Goal: Task Accomplishment & Management: Manage account settings

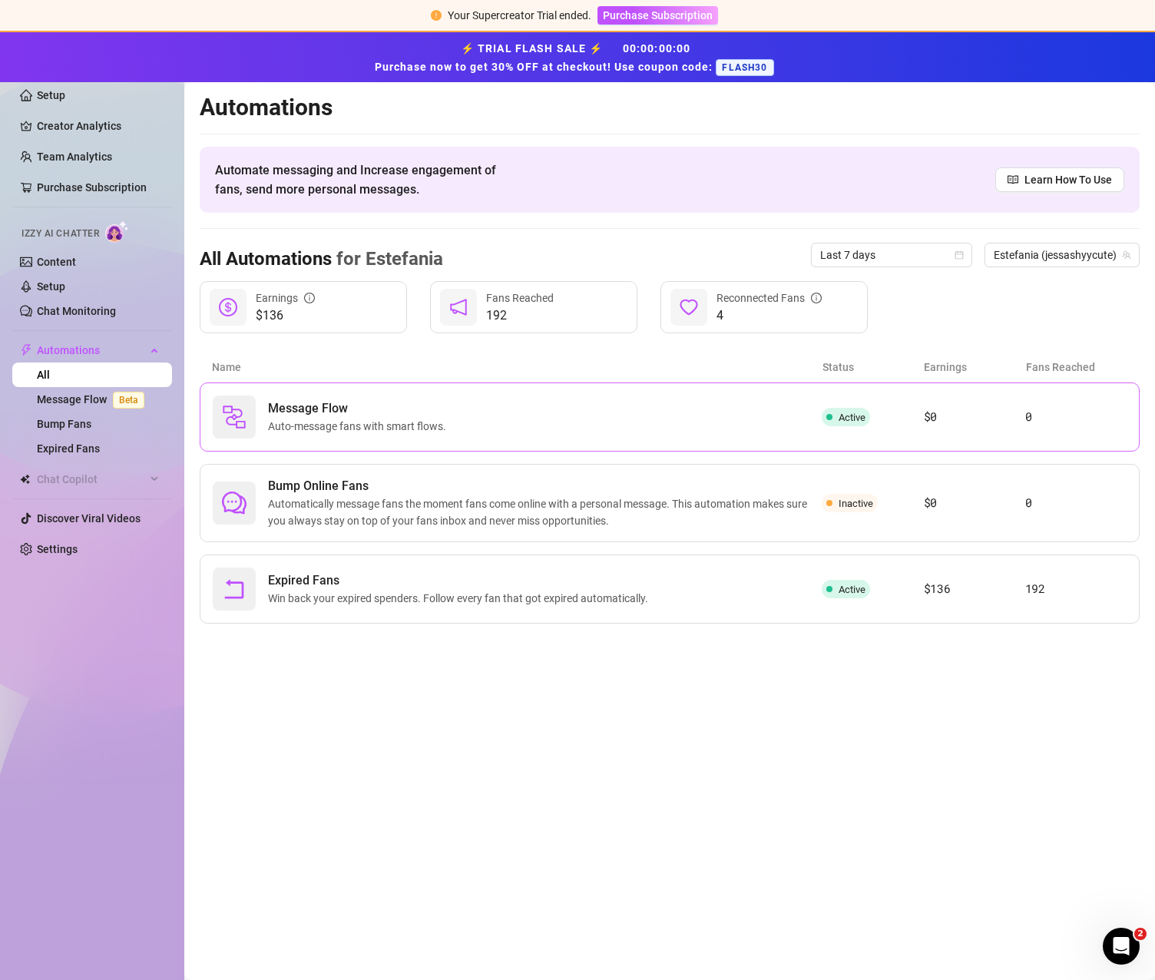
click at [724, 429] on div "Message Flow Auto-message fans with smart flows." at bounding box center [517, 417] width 609 height 43
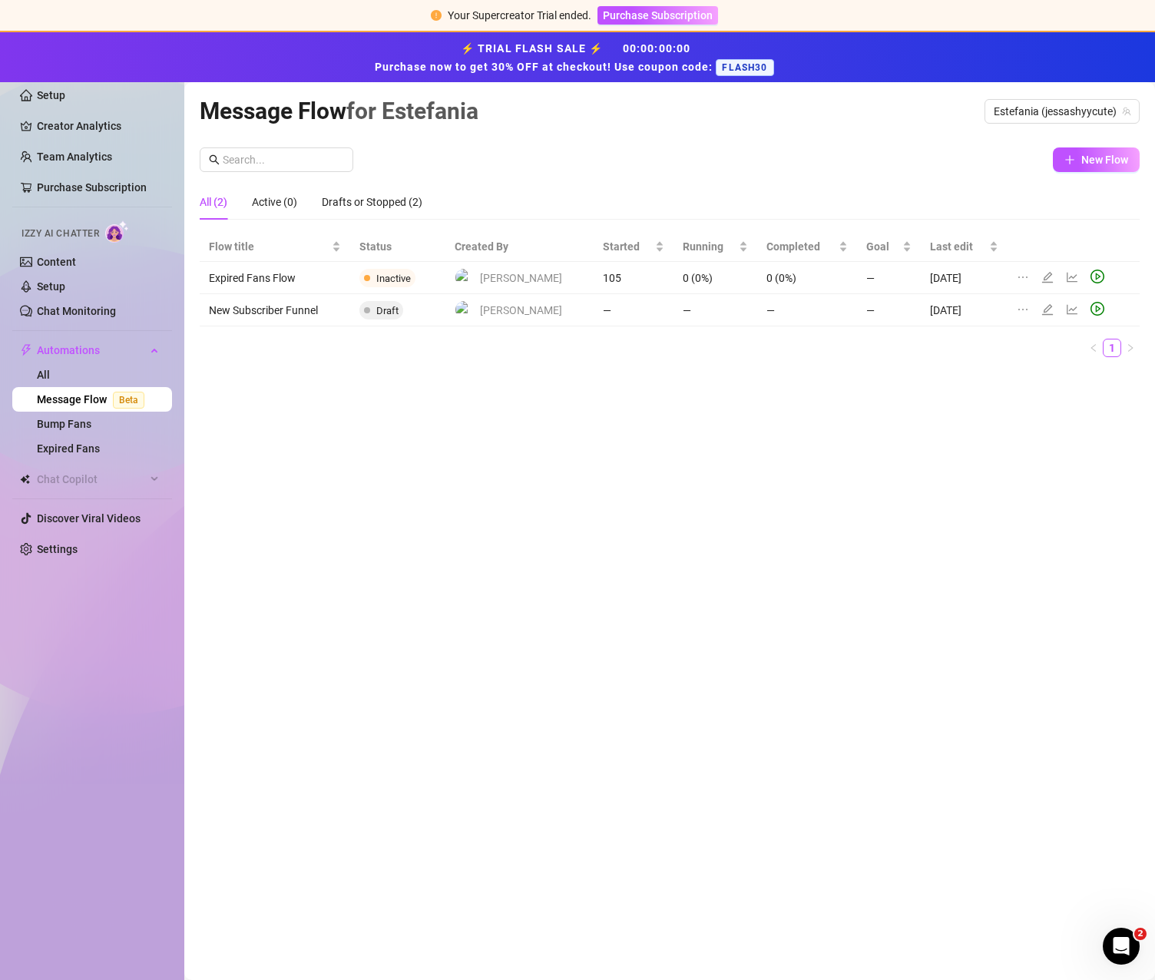
click at [91, 400] on link "Message Flow Beta" at bounding box center [94, 399] width 114 height 12
click at [50, 371] on link "All" at bounding box center [43, 375] width 13 height 12
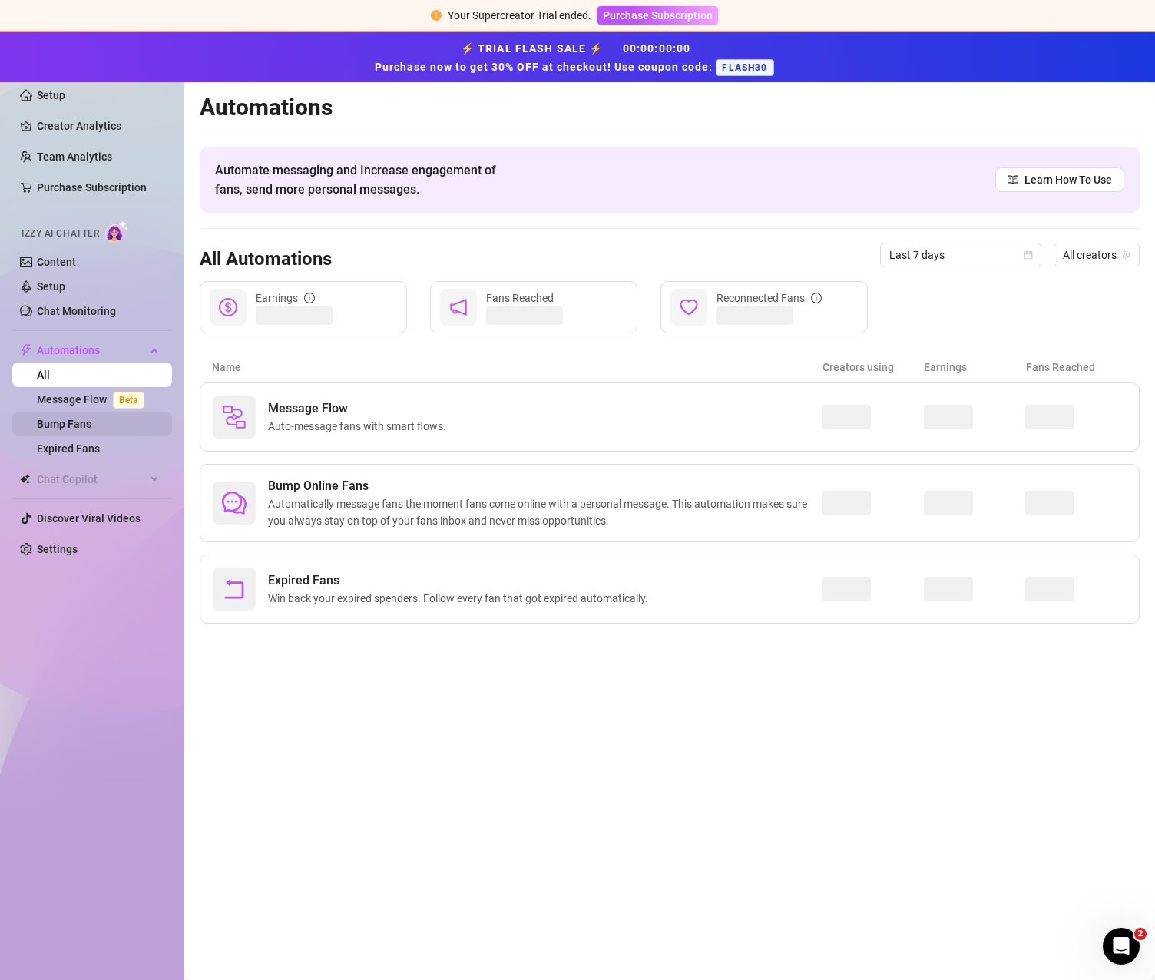
click at [63, 422] on link "Bump Fans" at bounding box center [64, 424] width 55 height 12
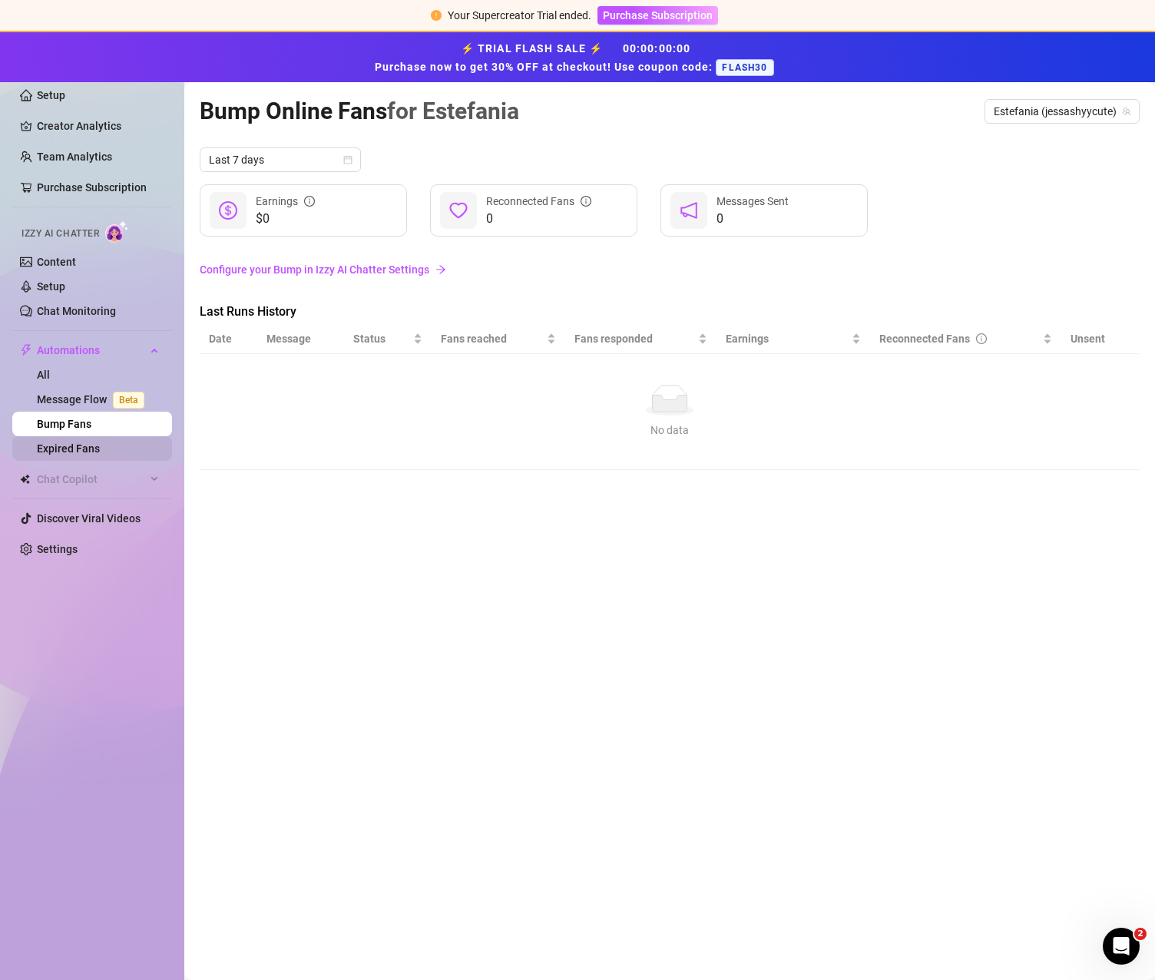
click at [67, 450] on link "Expired Fans" at bounding box center [68, 448] width 63 height 12
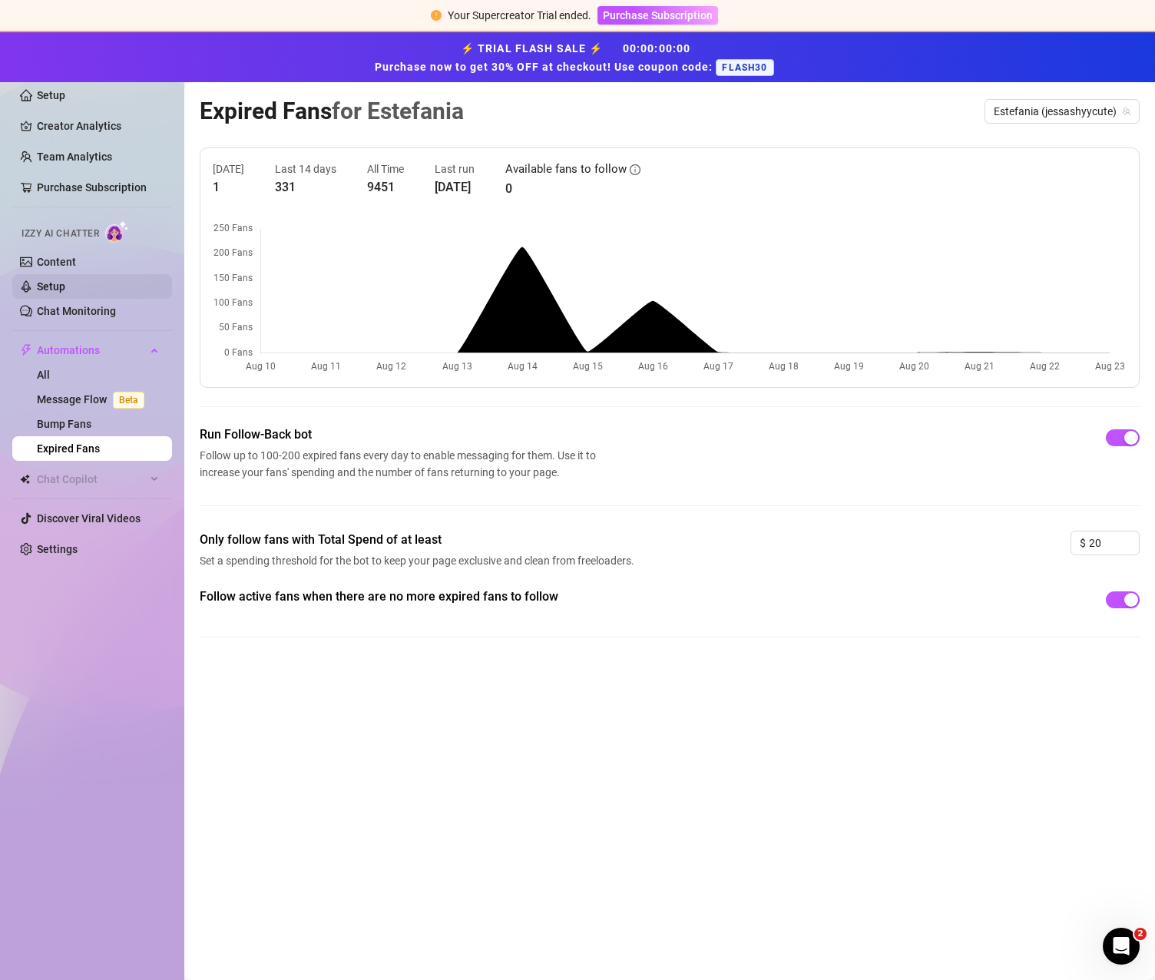
click at [58, 288] on link "Setup" at bounding box center [51, 286] width 28 height 12
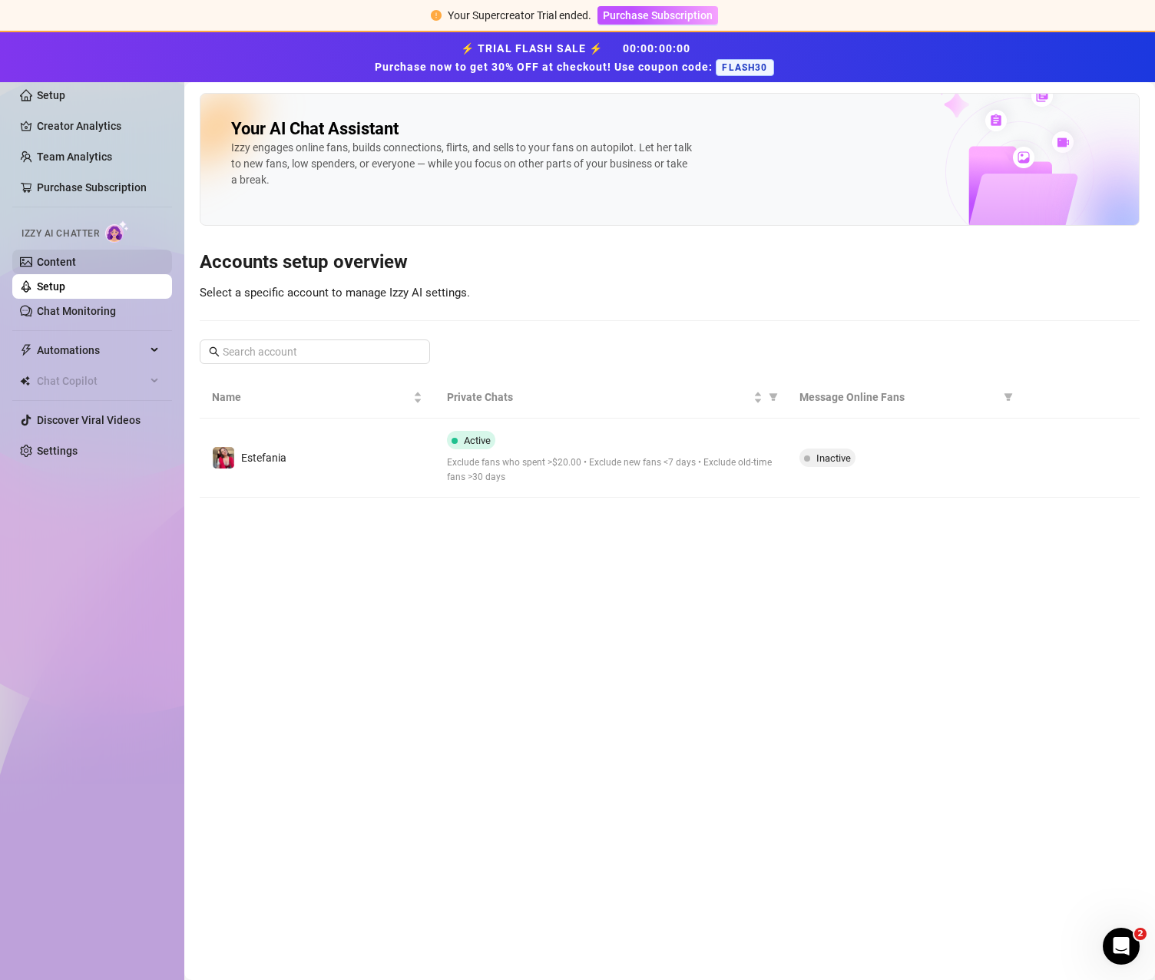
click at [58, 268] on link "Content" at bounding box center [56, 262] width 39 height 12
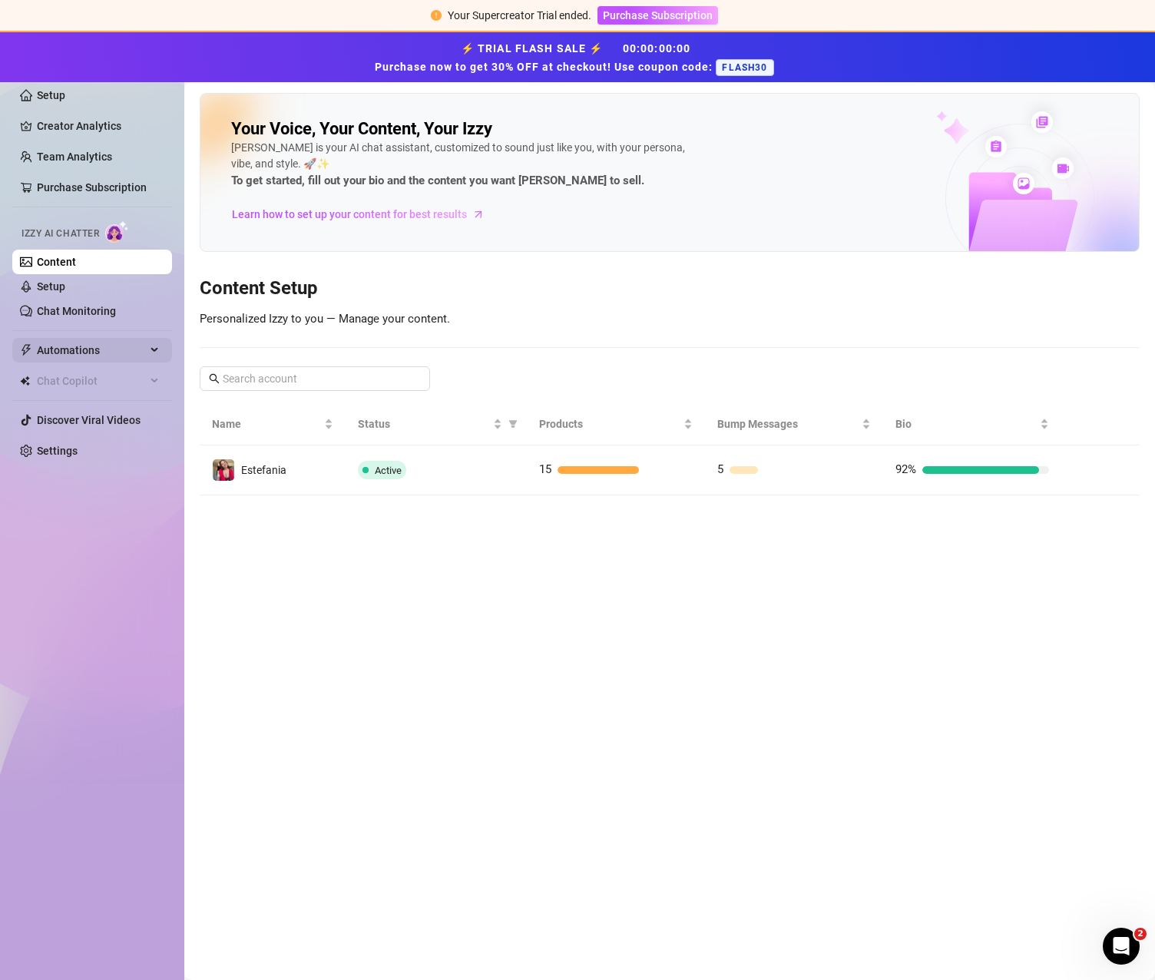
click at [67, 343] on span "Automations" at bounding box center [91, 350] width 109 height 25
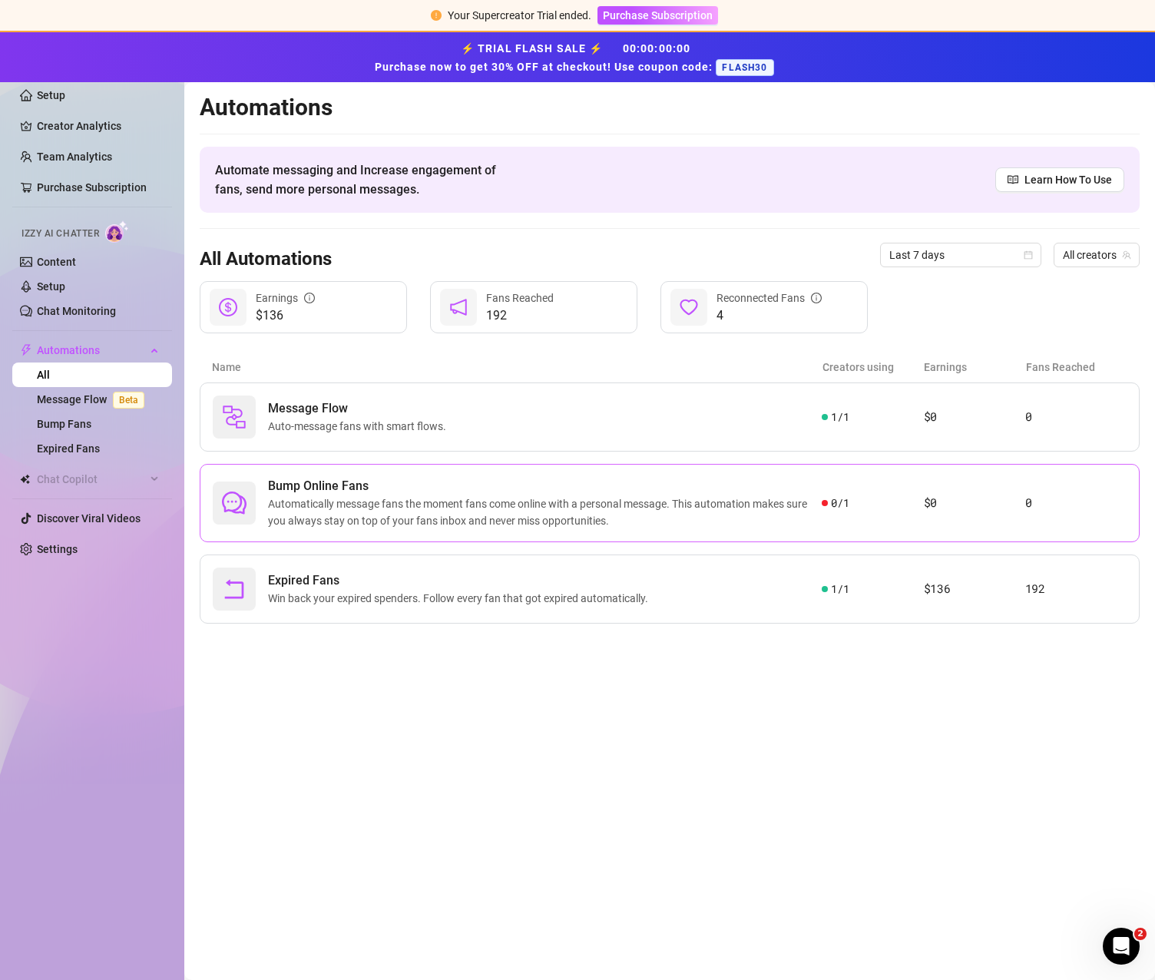
click at [569, 511] on span "Automatically message fans the moment fans come online with a personal message.…" at bounding box center [545, 512] width 554 height 34
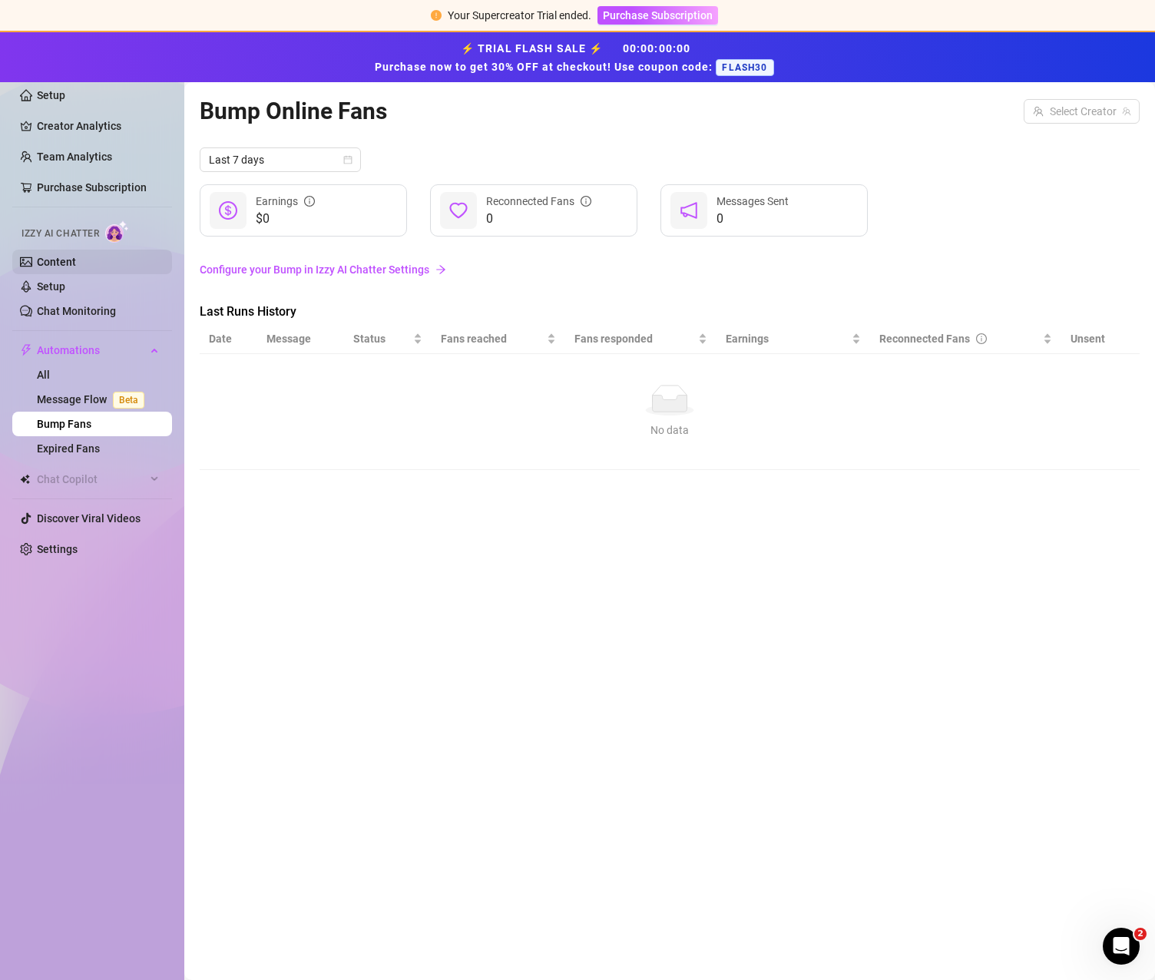
click at [73, 263] on link "Content" at bounding box center [56, 262] width 39 height 12
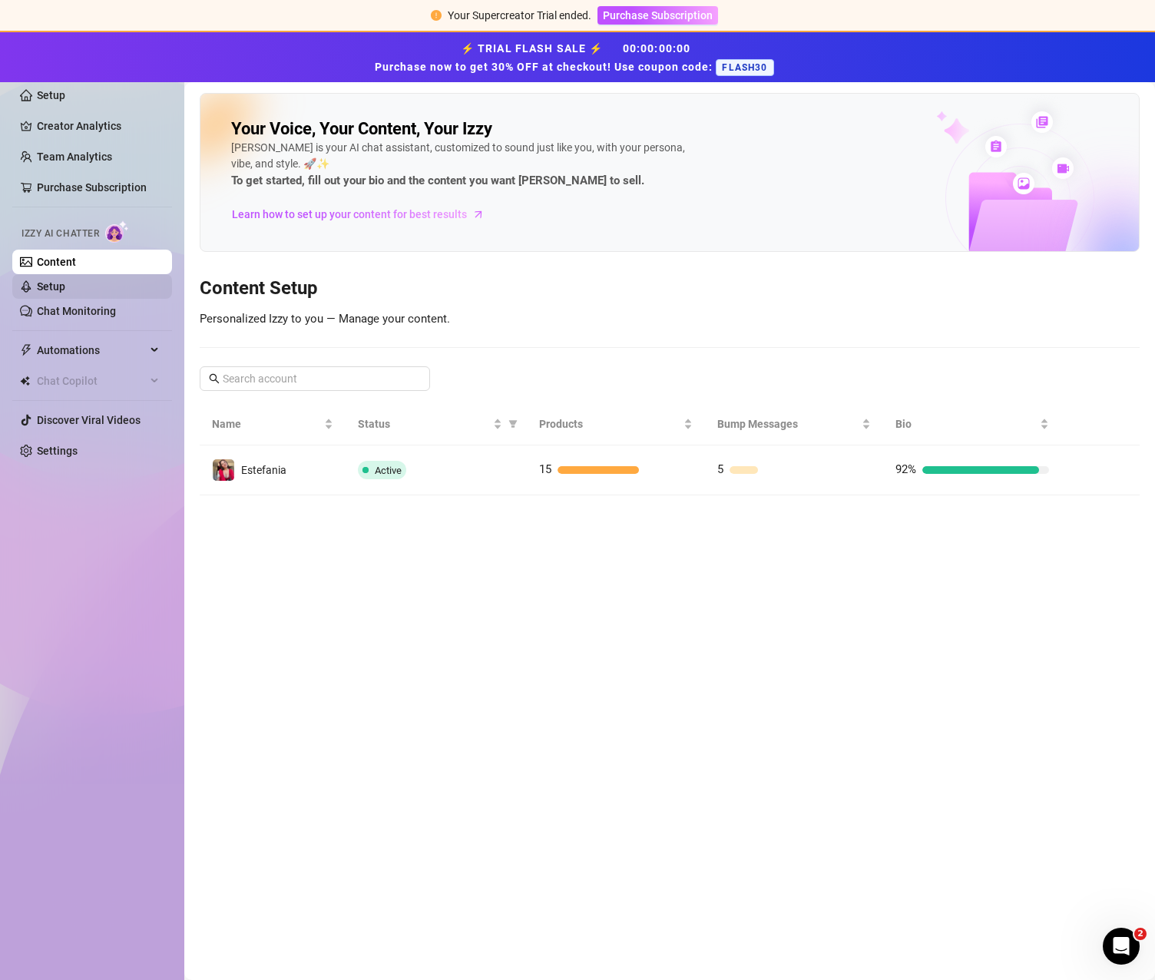
click at [65, 290] on link "Setup" at bounding box center [51, 286] width 28 height 12
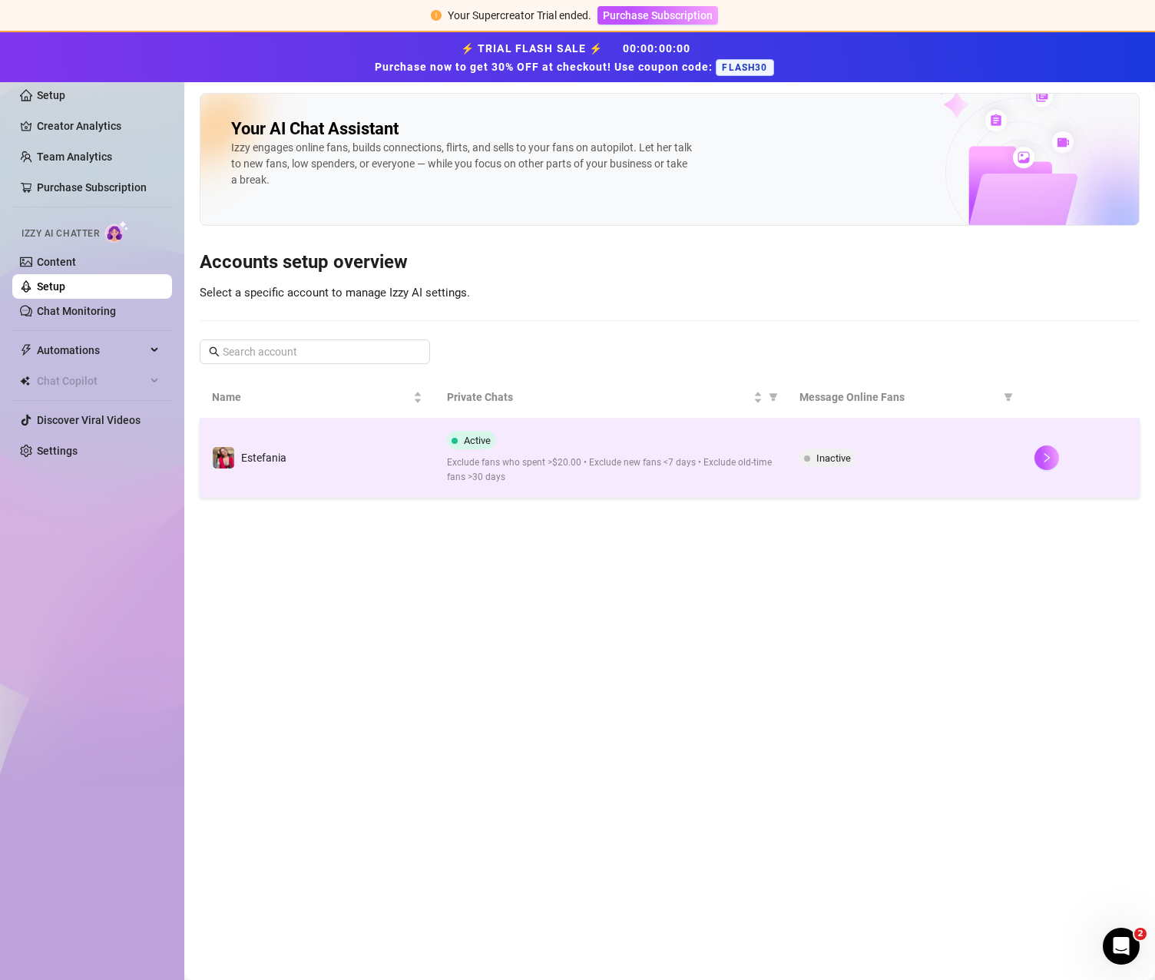
click at [518, 439] on div "Active Exclude fans who spent >$20.00 • Exclude new fans <7 days • Exclude old-…" at bounding box center [611, 458] width 328 height 54
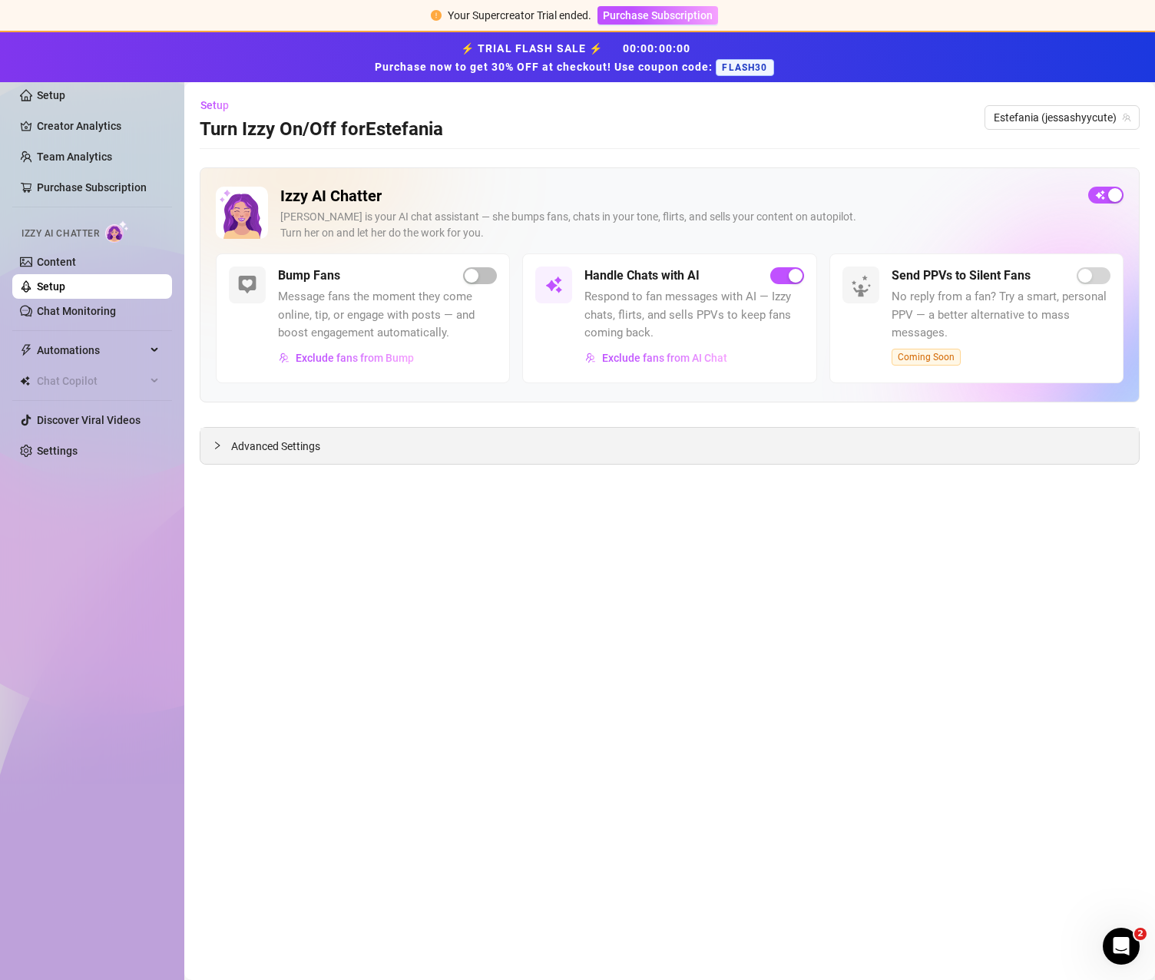
click at [216, 442] on icon "collapsed" at bounding box center [217, 446] width 5 height 8
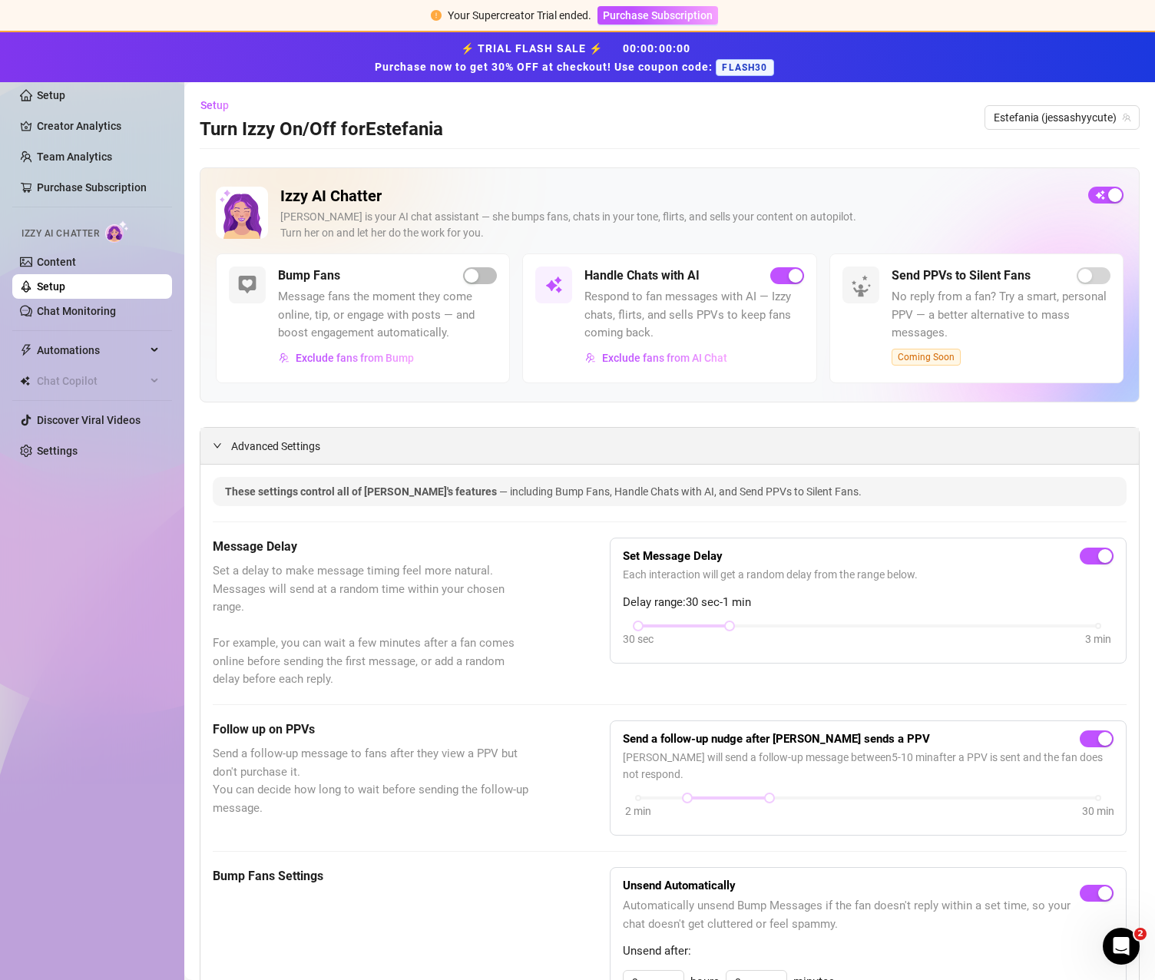
click at [241, 445] on span "Advanced Settings" at bounding box center [275, 446] width 89 height 17
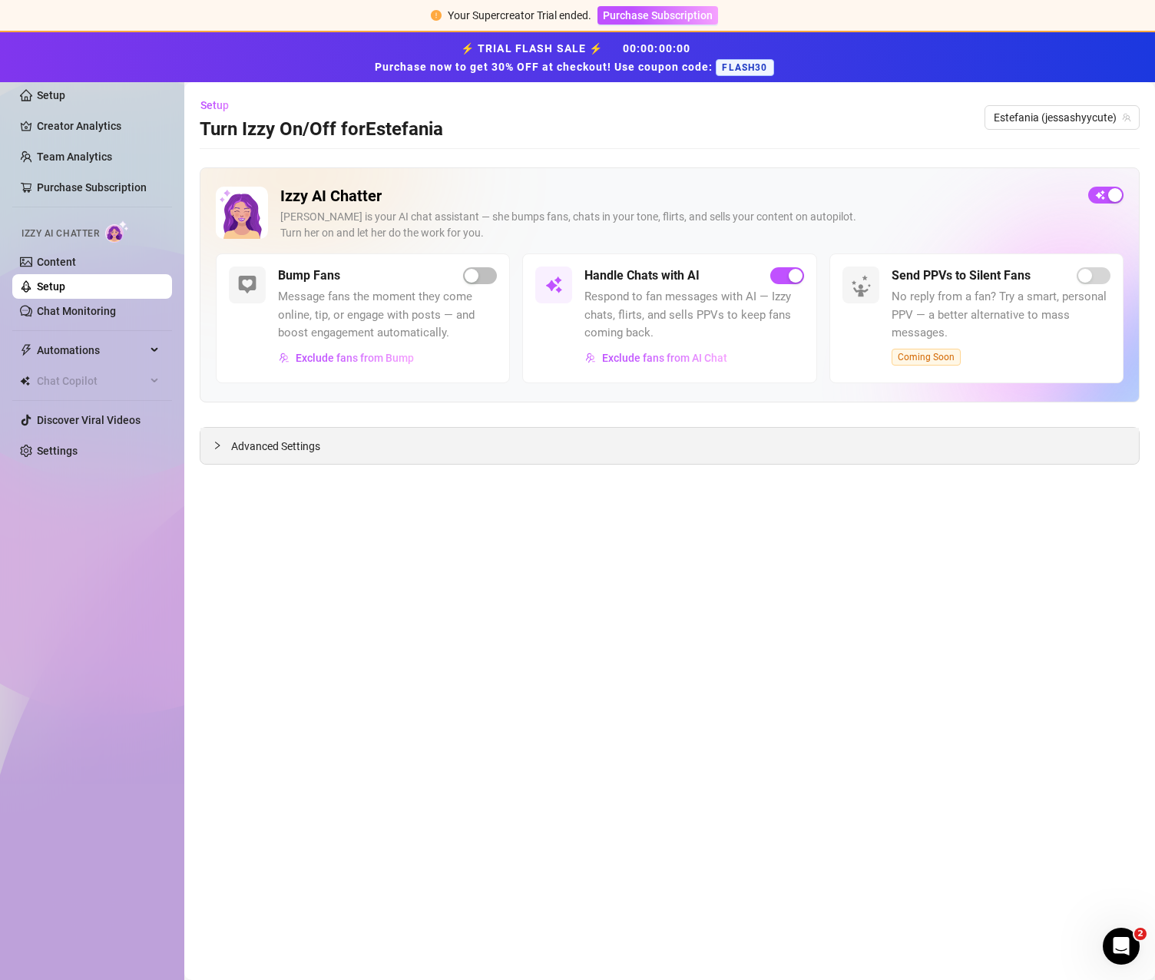
click at [251, 448] on span "Advanced Settings" at bounding box center [275, 446] width 89 height 17
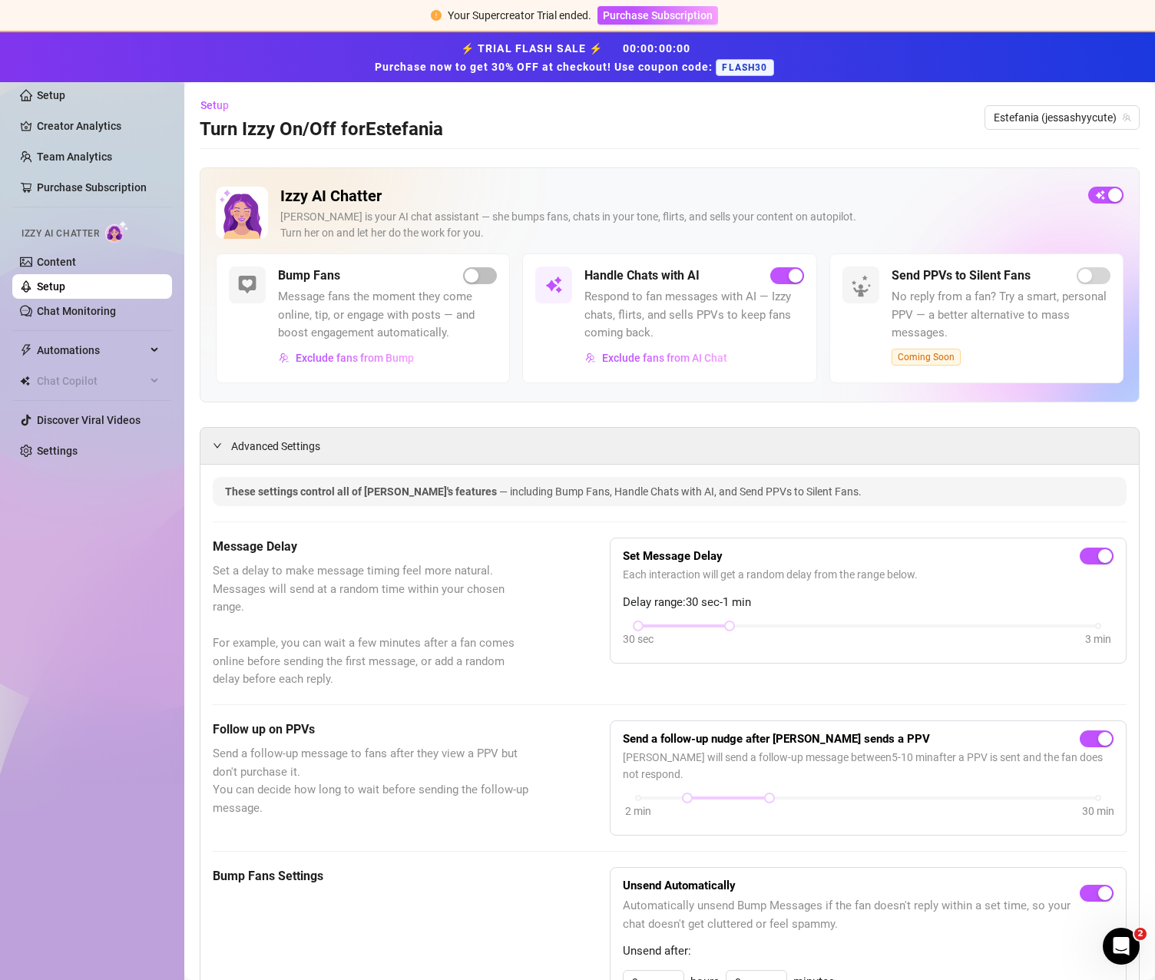
click at [667, 324] on span "Respond to fan messages with AI — Izzy chats, flirts, and sells PPVs to keep fa…" at bounding box center [694, 315] width 219 height 55
click at [653, 274] on h5 "Handle Chats with AI" at bounding box center [642, 276] width 115 height 18
click at [635, 352] on span "Exclude fans from AI Chat" at bounding box center [664, 358] width 125 height 12
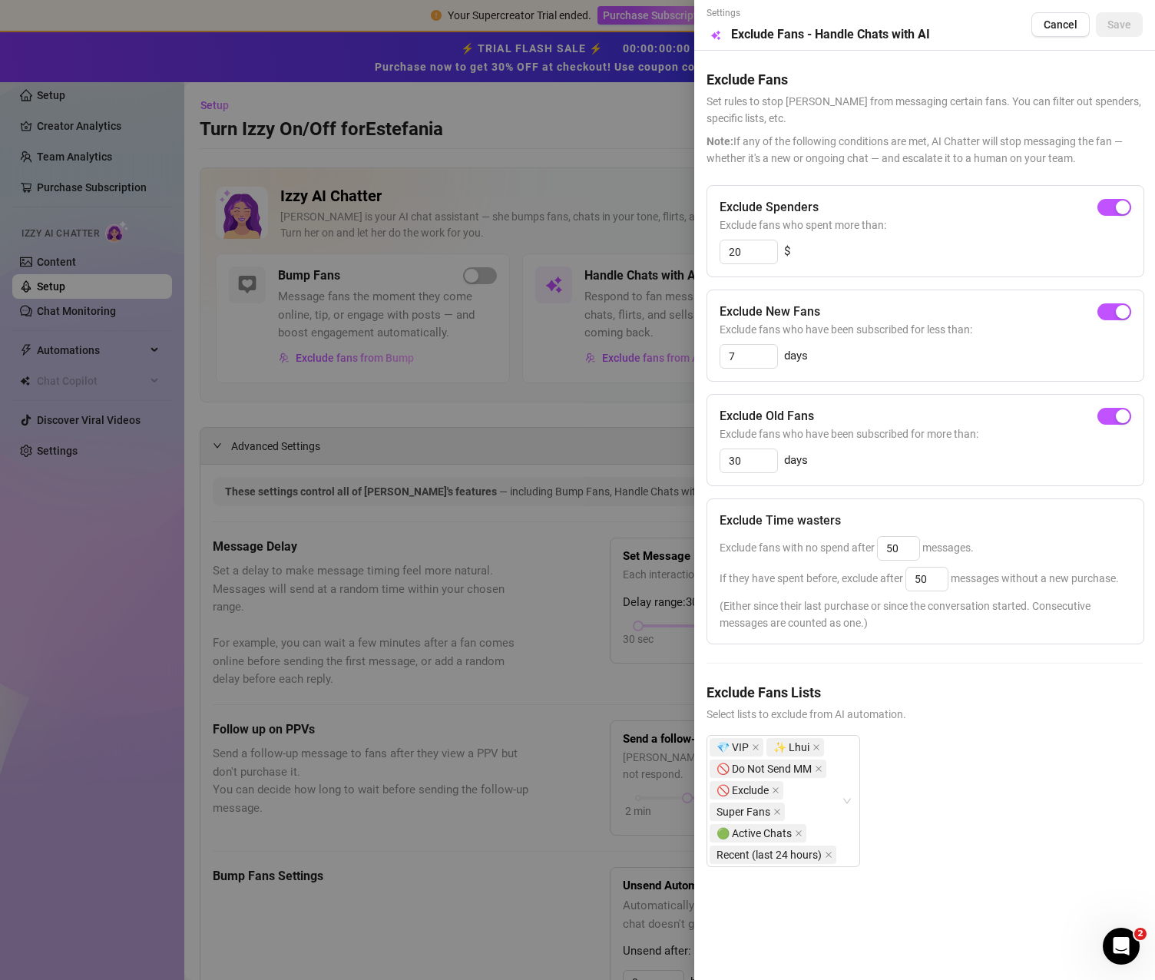
click at [455, 412] on div at bounding box center [577, 490] width 1155 height 980
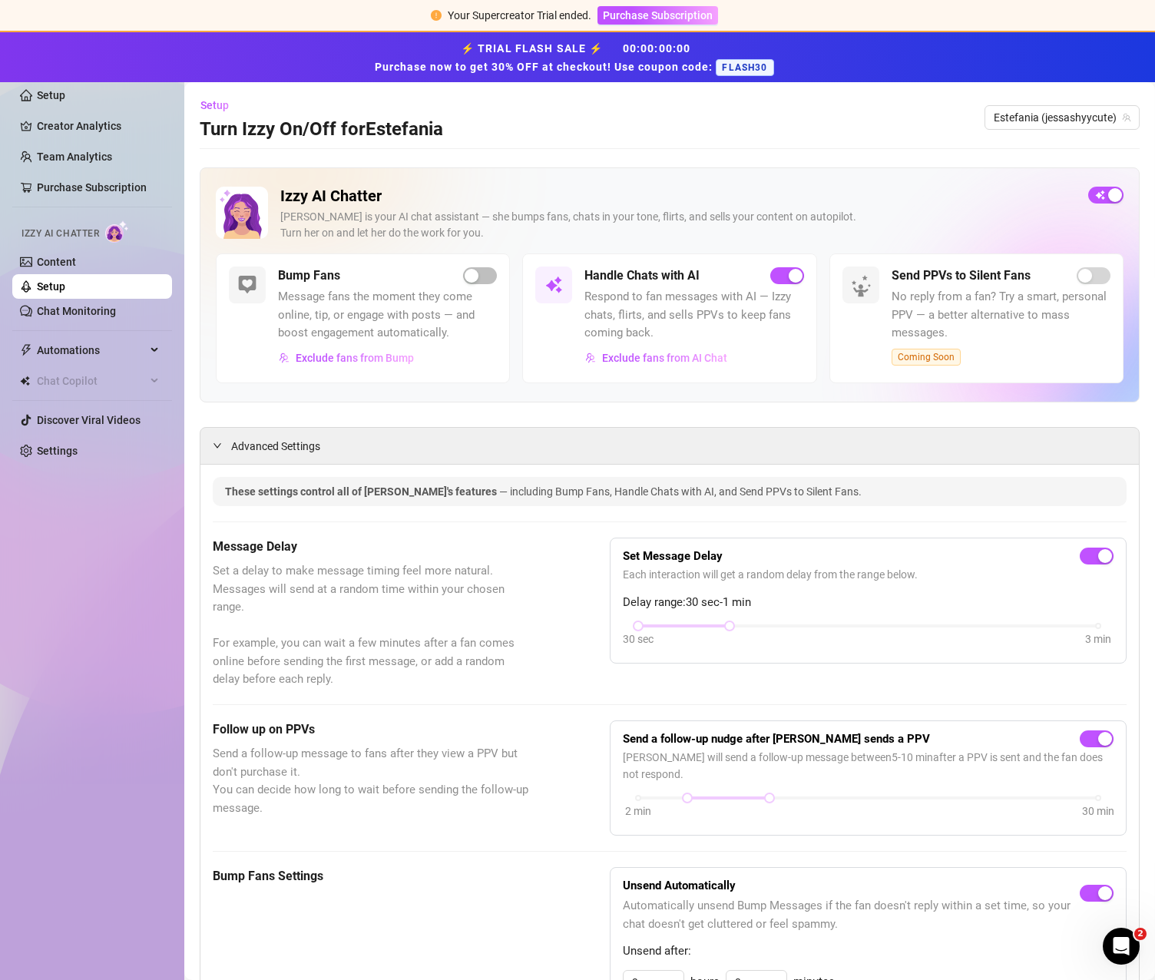
click at [486, 107] on div "Setup Turn Izzy On/Off for Estefania Estefania (jessashyycute)" at bounding box center [670, 117] width 940 height 49
click at [65, 291] on link "Setup" at bounding box center [51, 286] width 28 height 12
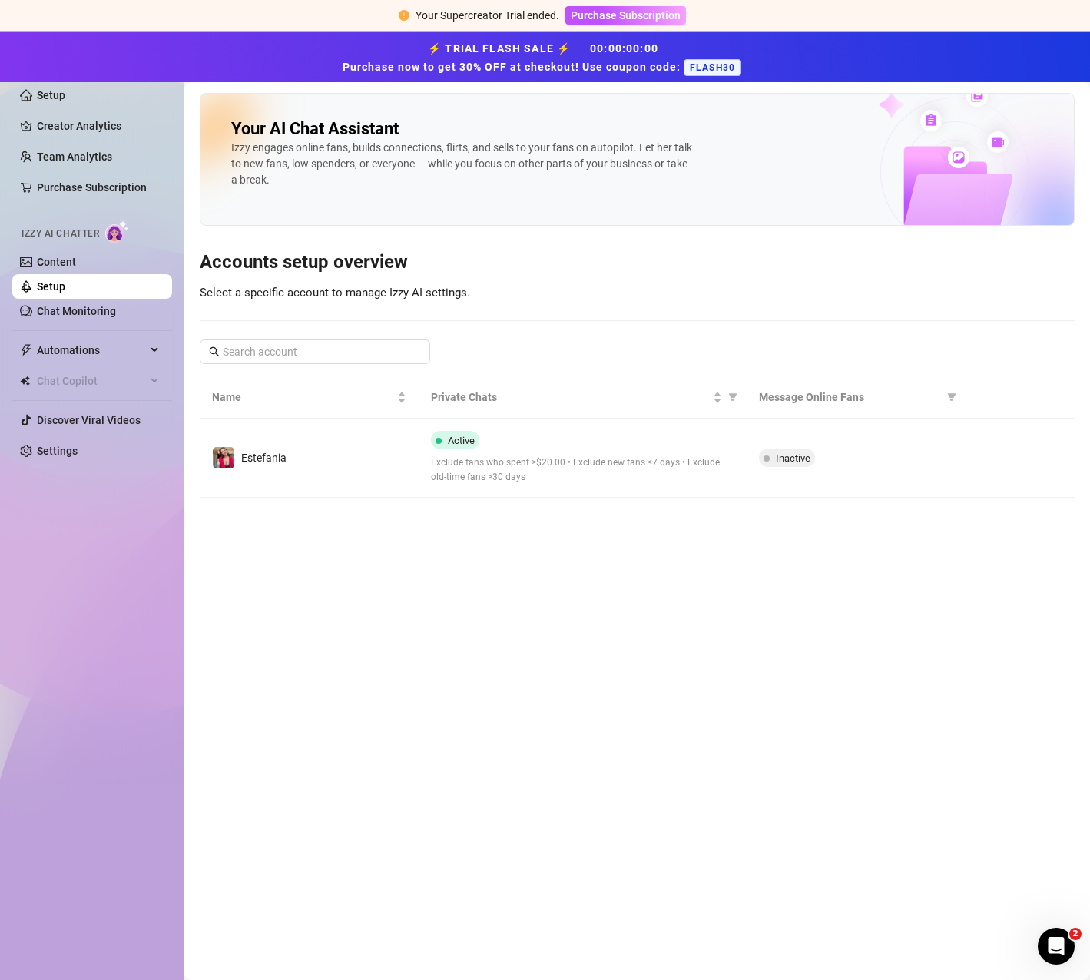
click at [566, 236] on div "Your AI Chat Assistant [PERSON_NAME] engages online fans, builds connections, f…" at bounding box center [637, 295] width 875 height 405
click at [78, 151] on link "Team Analytics" at bounding box center [74, 157] width 75 height 12
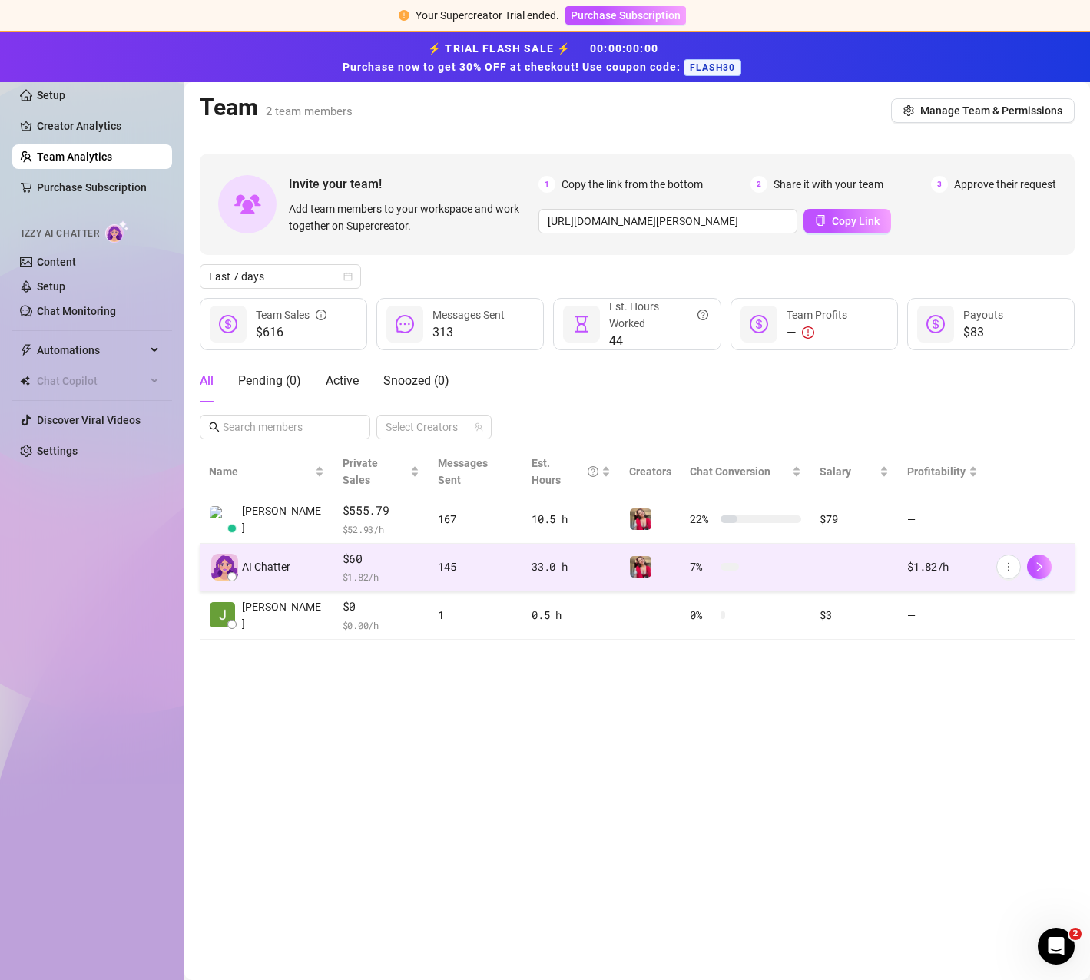
click at [757, 544] on td "7 %" at bounding box center [746, 568] width 130 height 48
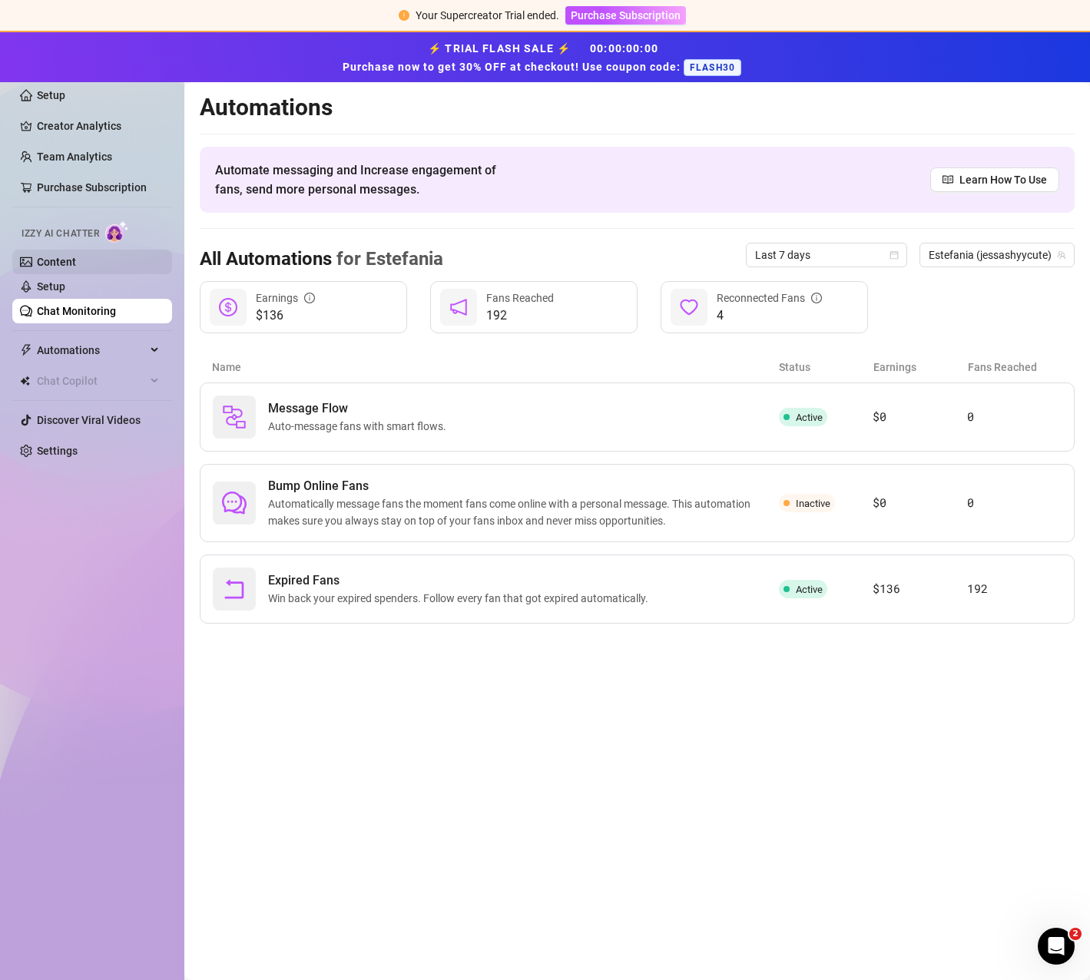
click at [76, 263] on link "Content" at bounding box center [56, 262] width 39 height 12
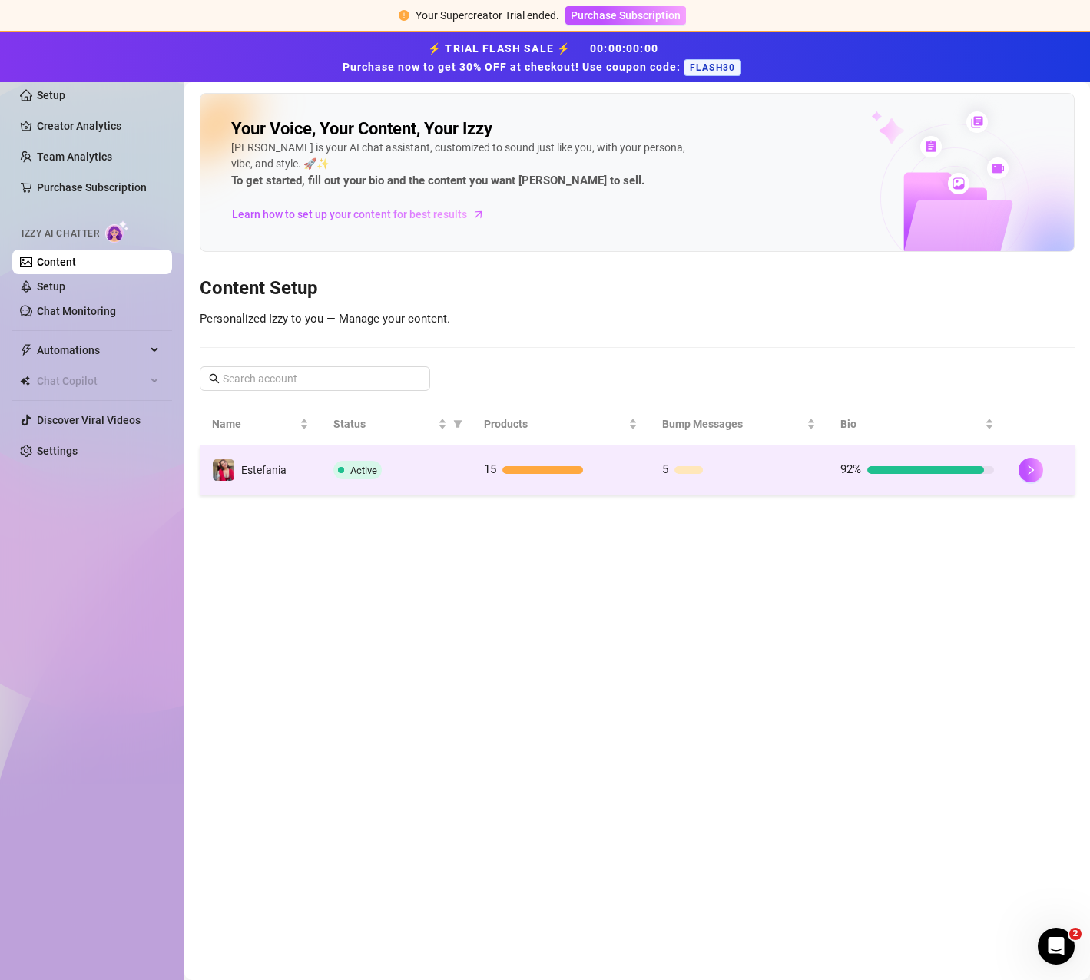
click at [537, 464] on div "15" at bounding box center [561, 470] width 154 height 18
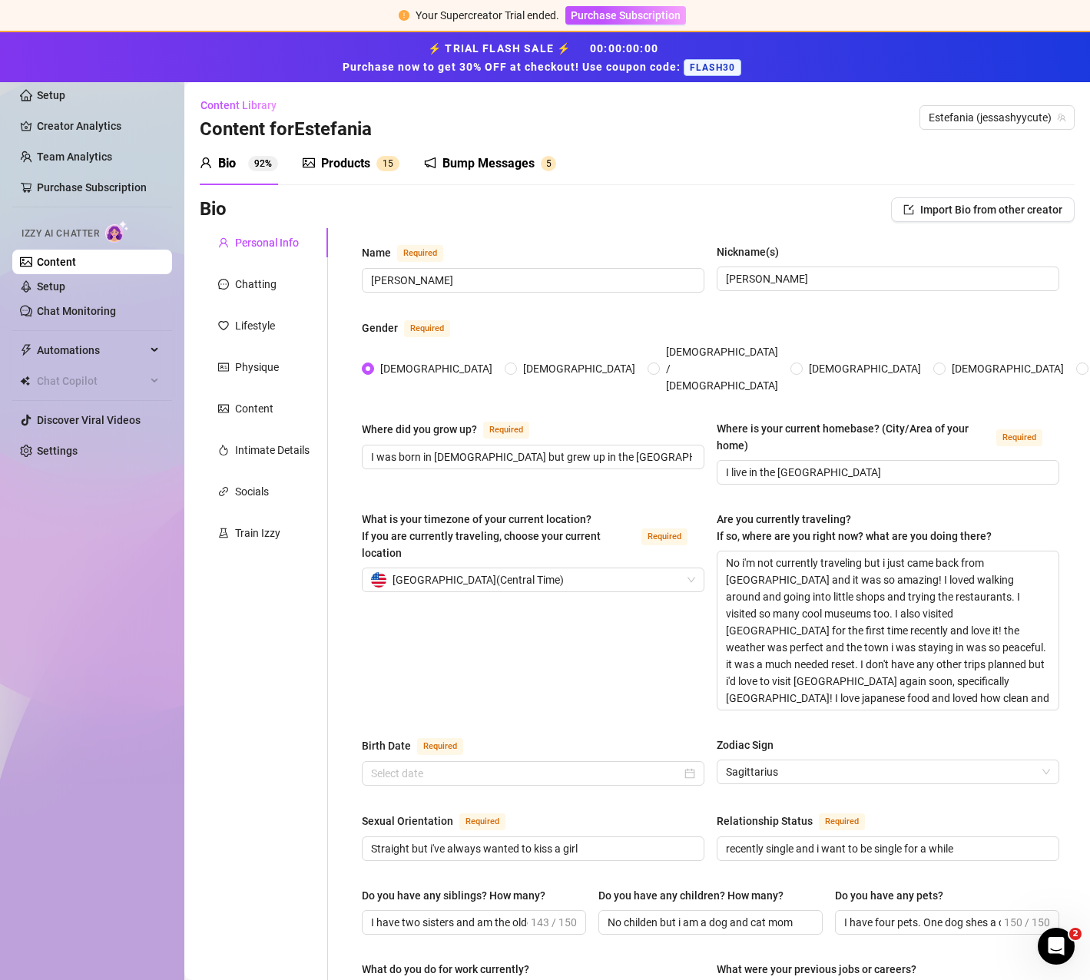
radio input "true"
type input "[DATE]"
click at [381, 161] on sup "1 5" at bounding box center [387, 163] width 23 height 15
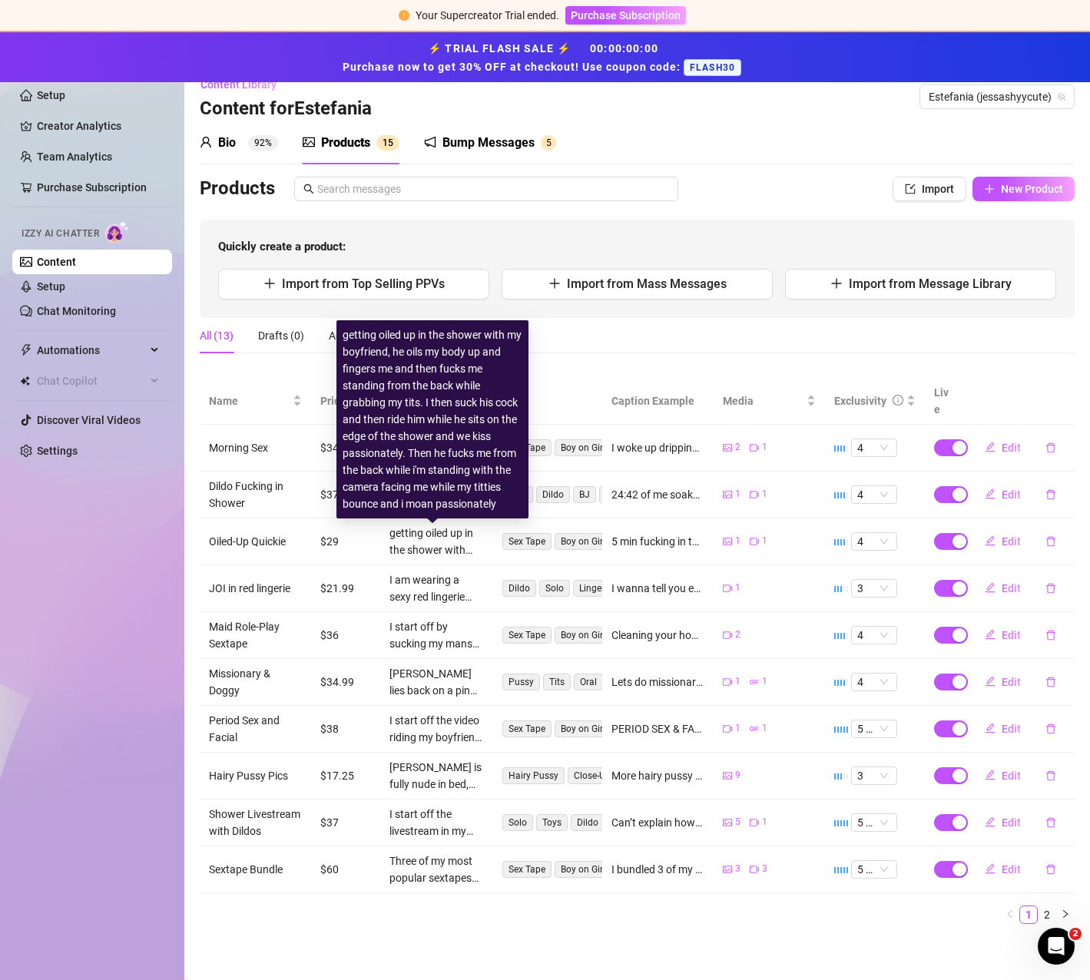
scroll to position [22, 0]
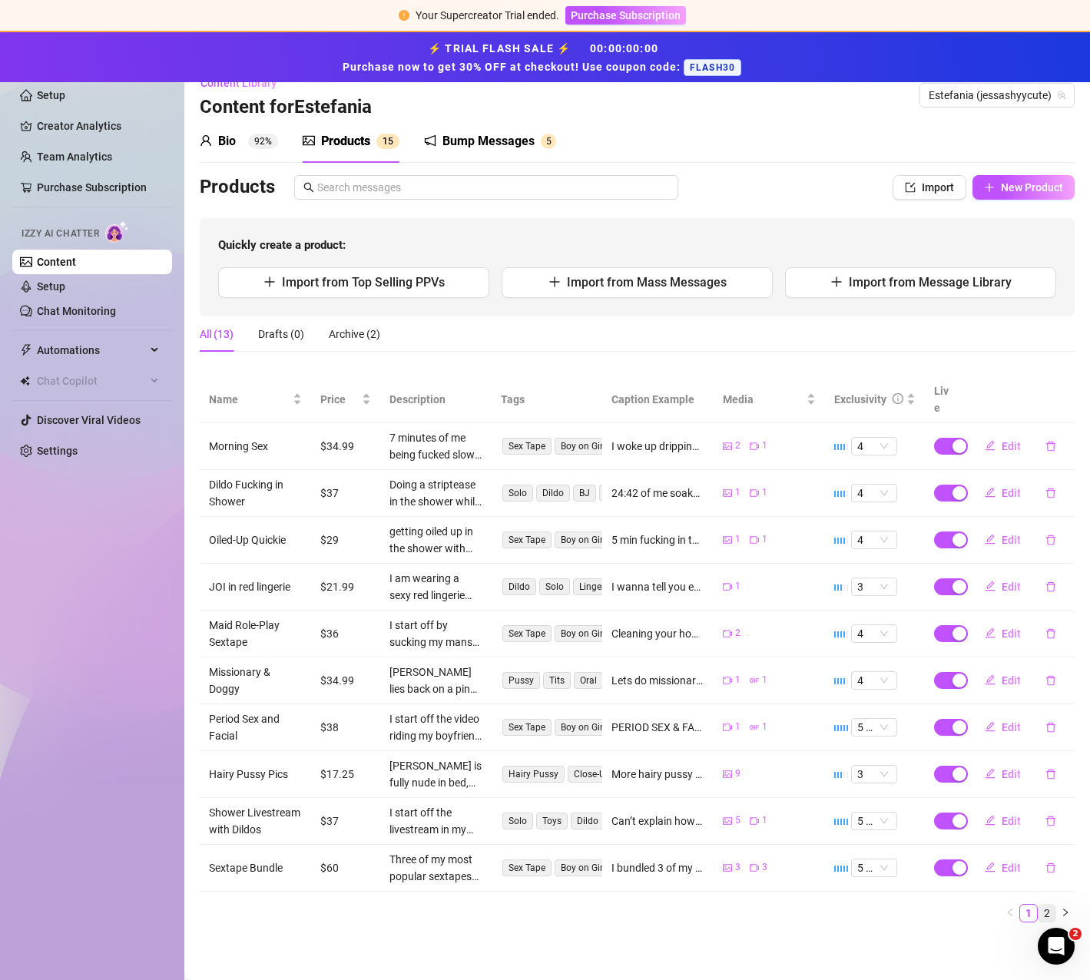
click at [1038, 907] on link "2" at bounding box center [1046, 913] width 17 height 17
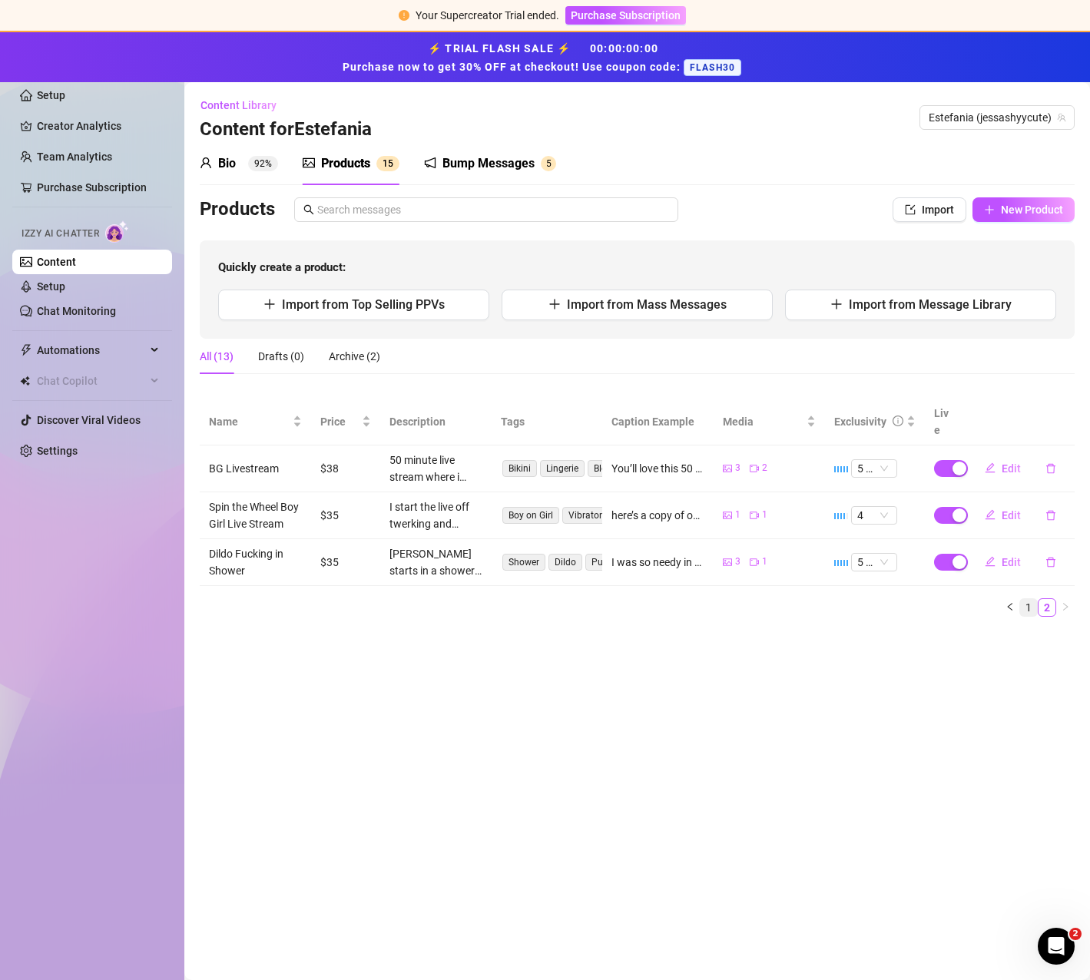
click at [1025, 599] on link "1" at bounding box center [1028, 607] width 17 height 17
